Goal: Task Accomplishment & Management: Complete application form

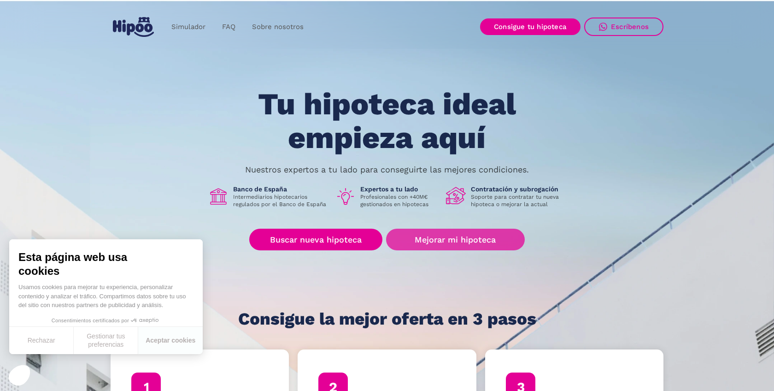
click at [432, 239] on link "Mejorar mi hipoteca" at bounding box center [455, 240] width 139 height 22
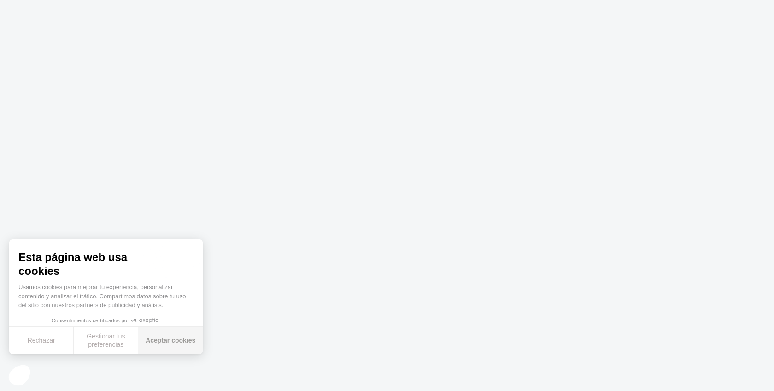
click at [170, 336] on button "Aceptar cookies" at bounding box center [170, 340] width 65 height 27
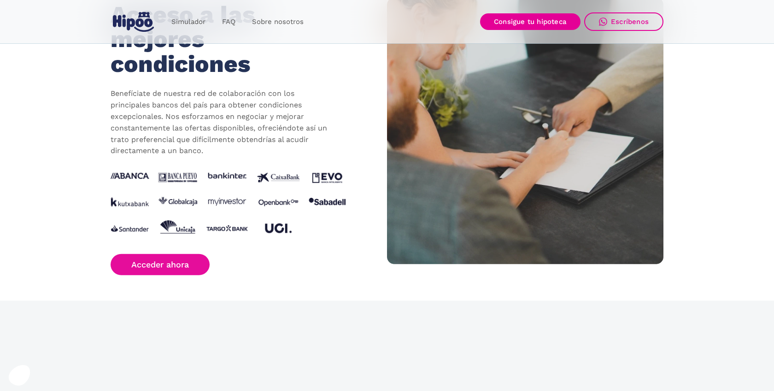
scroll to position [1114, 0]
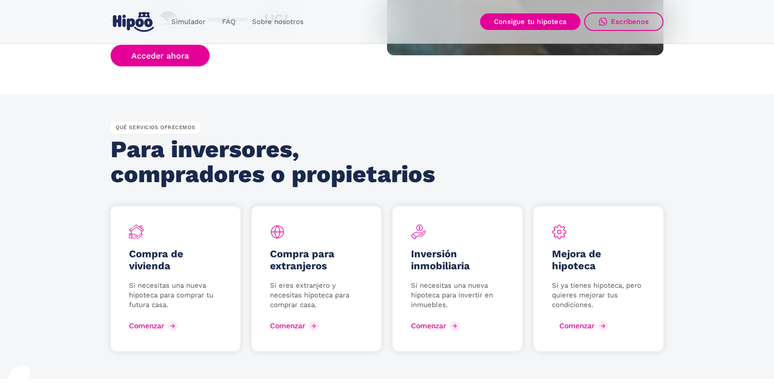
click at [573, 332] on link "Comenzar" at bounding box center [581, 325] width 59 height 15
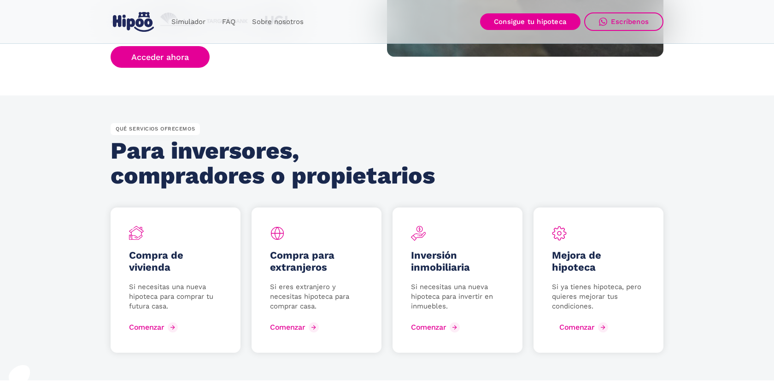
scroll to position [1110, 0]
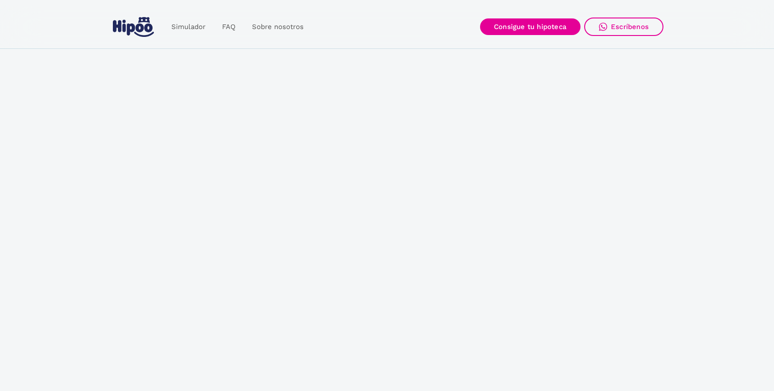
scroll to position [1110, 0]
